Goal: Information Seeking & Learning: Learn about a topic

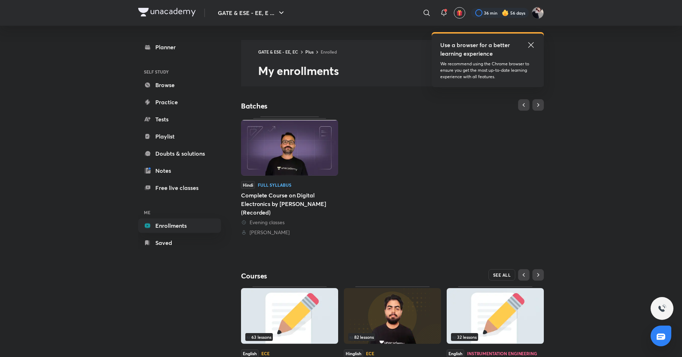
click at [505, 272] on button "SEE ALL" at bounding box center [502, 274] width 27 height 11
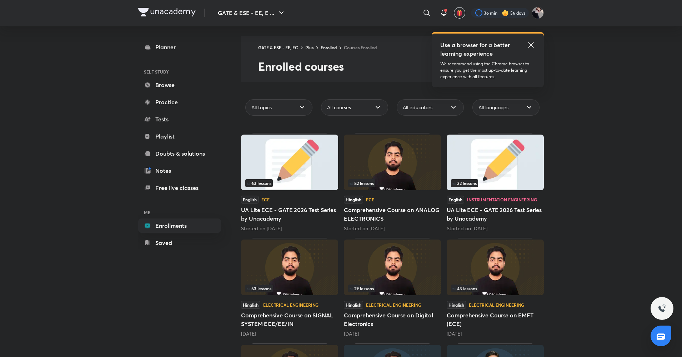
scroll to position [2, 0]
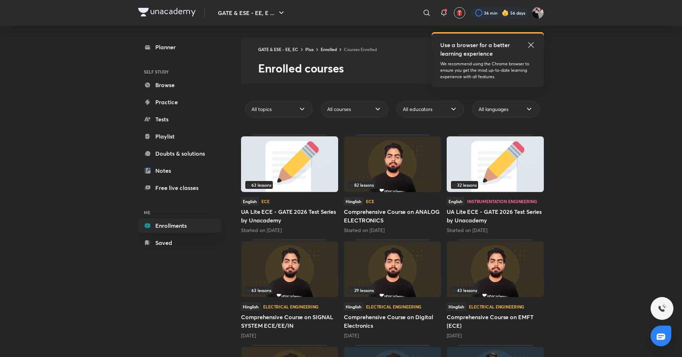
click at [307, 337] on div "[DATE]" at bounding box center [289, 335] width 97 height 7
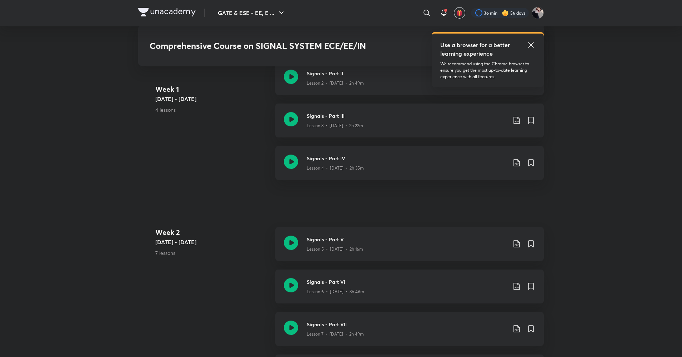
scroll to position [473, 0]
click at [530, 46] on icon at bounding box center [530, 44] width 5 height 5
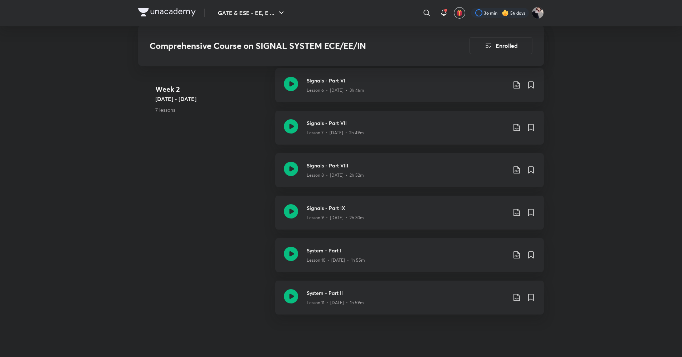
scroll to position [675, 0]
click at [292, 169] on icon at bounding box center [291, 168] width 14 height 14
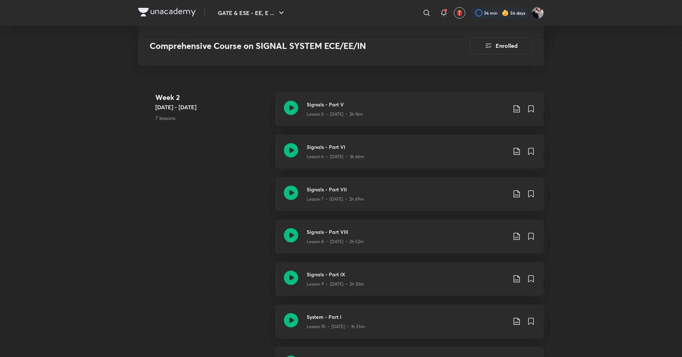
scroll to position [604, 0]
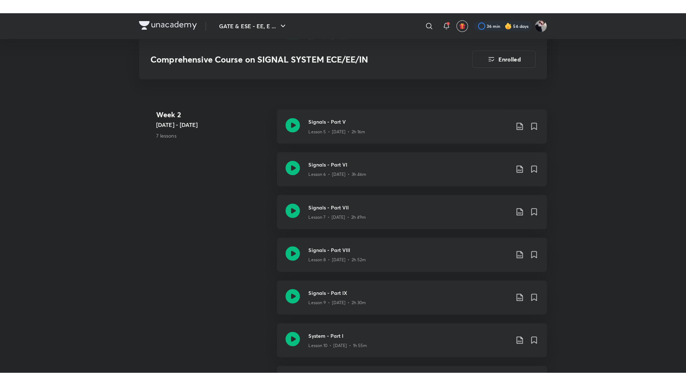
scroll to position [675, 0]
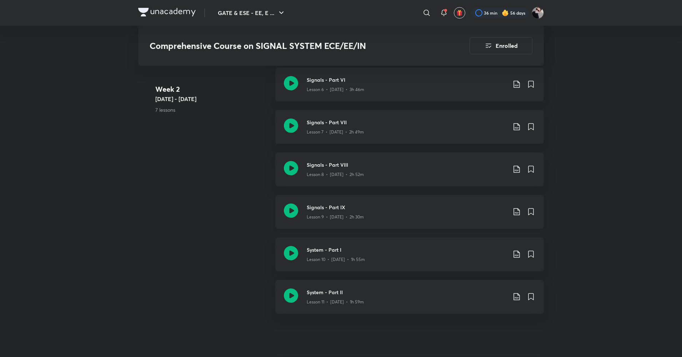
click at [374, 216] on div "Lesson 9 • [DATE] • 2h 30m" at bounding box center [407, 215] width 200 height 9
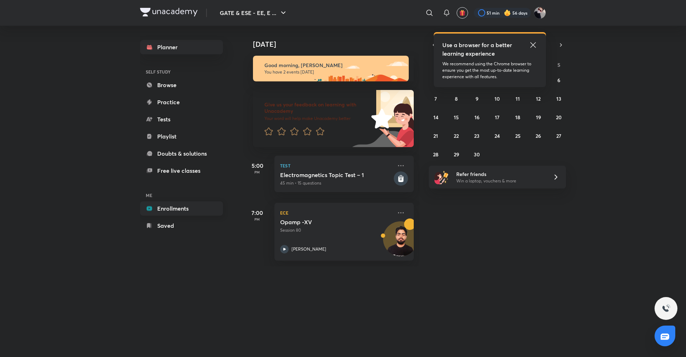
click at [160, 204] on link "Enrollments" at bounding box center [181, 208] width 83 height 14
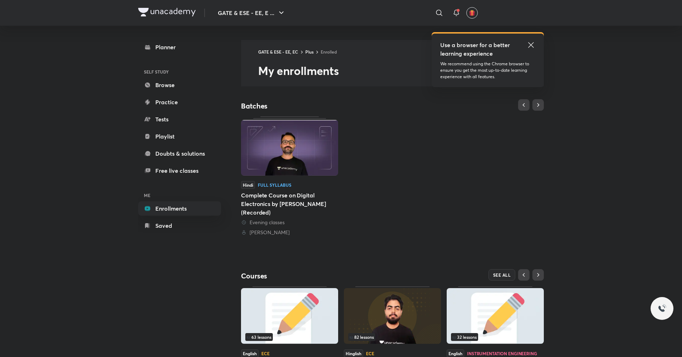
scroll to position [53, 0]
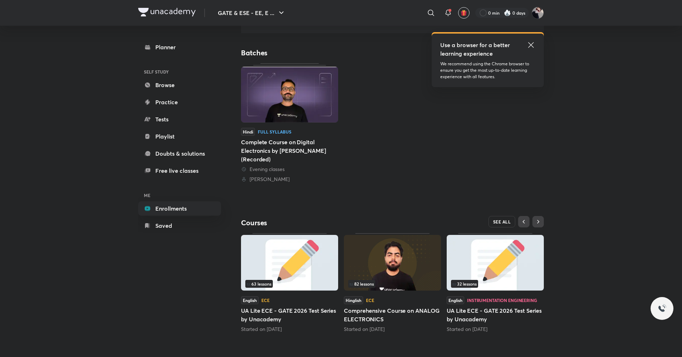
click at [500, 222] on span "SEE ALL" at bounding box center [502, 221] width 18 height 5
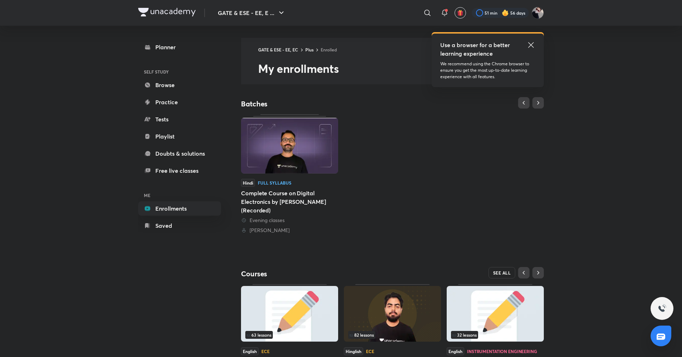
scroll to position [0, 0]
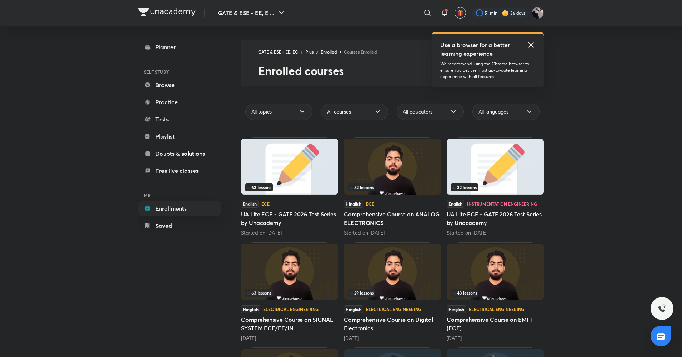
scroll to position [225, 0]
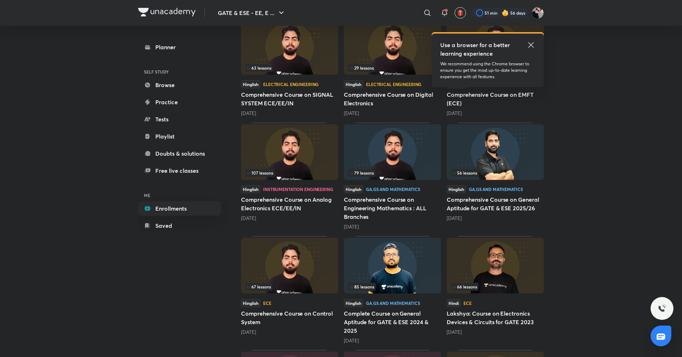
click at [286, 104] on h5 "Comprehensive Course on SIGNAL SYSTEM ECE/EE/IN" at bounding box center [289, 98] width 97 height 17
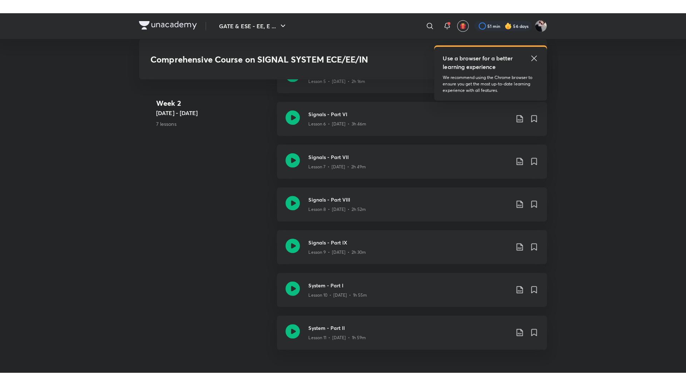
scroll to position [655, 0]
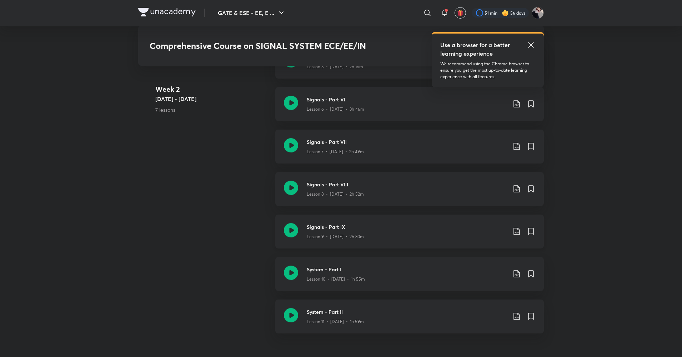
click at [425, 242] on div "Signals - Part IX Lesson 9 • [DATE] • 2h 30m" at bounding box center [409, 232] width 269 height 34
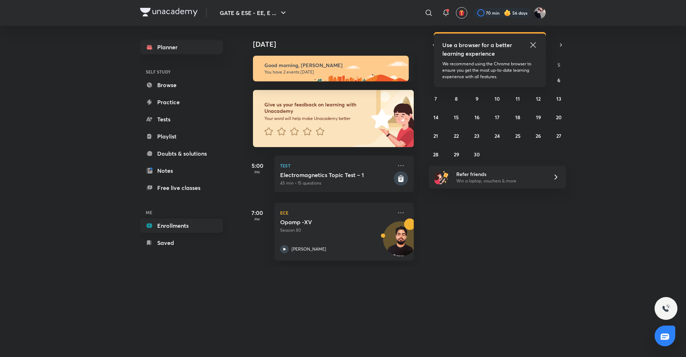
click at [178, 227] on link "Enrollments" at bounding box center [181, 226] width 83 height 14
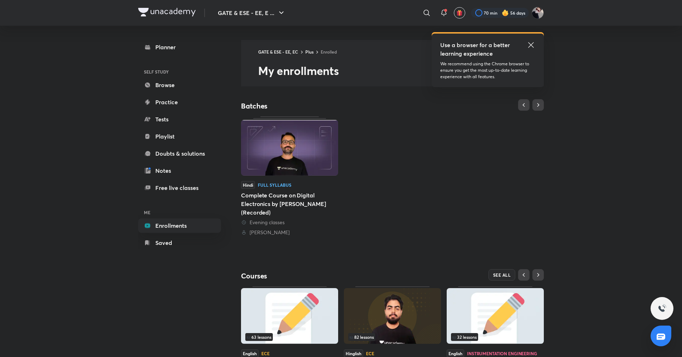
scroll to position [53, 0]
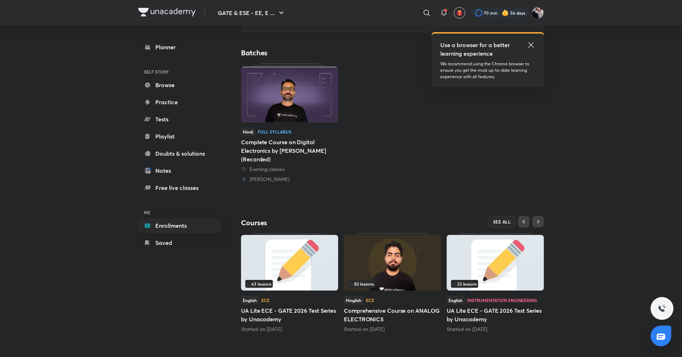
click at [403, 253] on img at bounding box center [392, 263] width 97 height 56
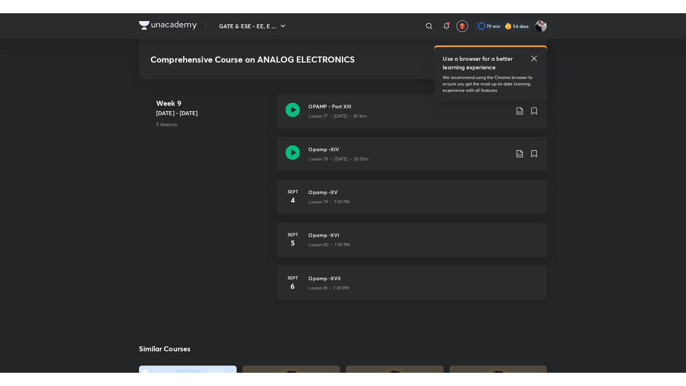
scroll to position [3949, 0]
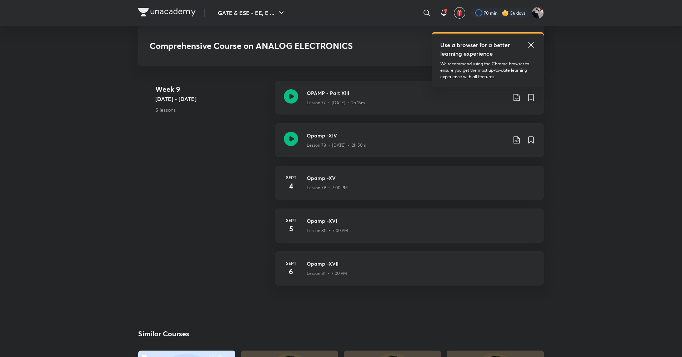
click at [532, 45] on icon at bounding box center [531, 45] width 9 height 9
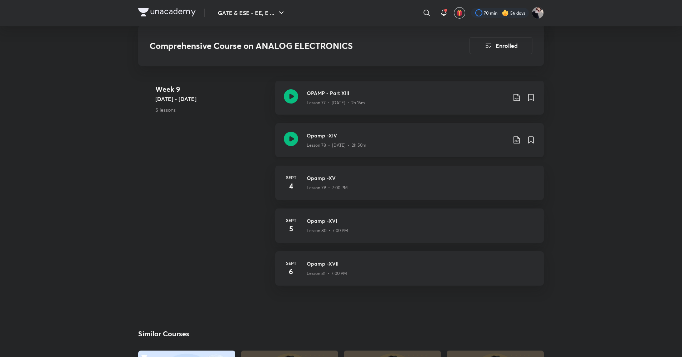
click at [292, 138] on icon at bounding box center [291, 139] width 14 height 14
